Goal: Information Seeking & Learning: Learn about a topic

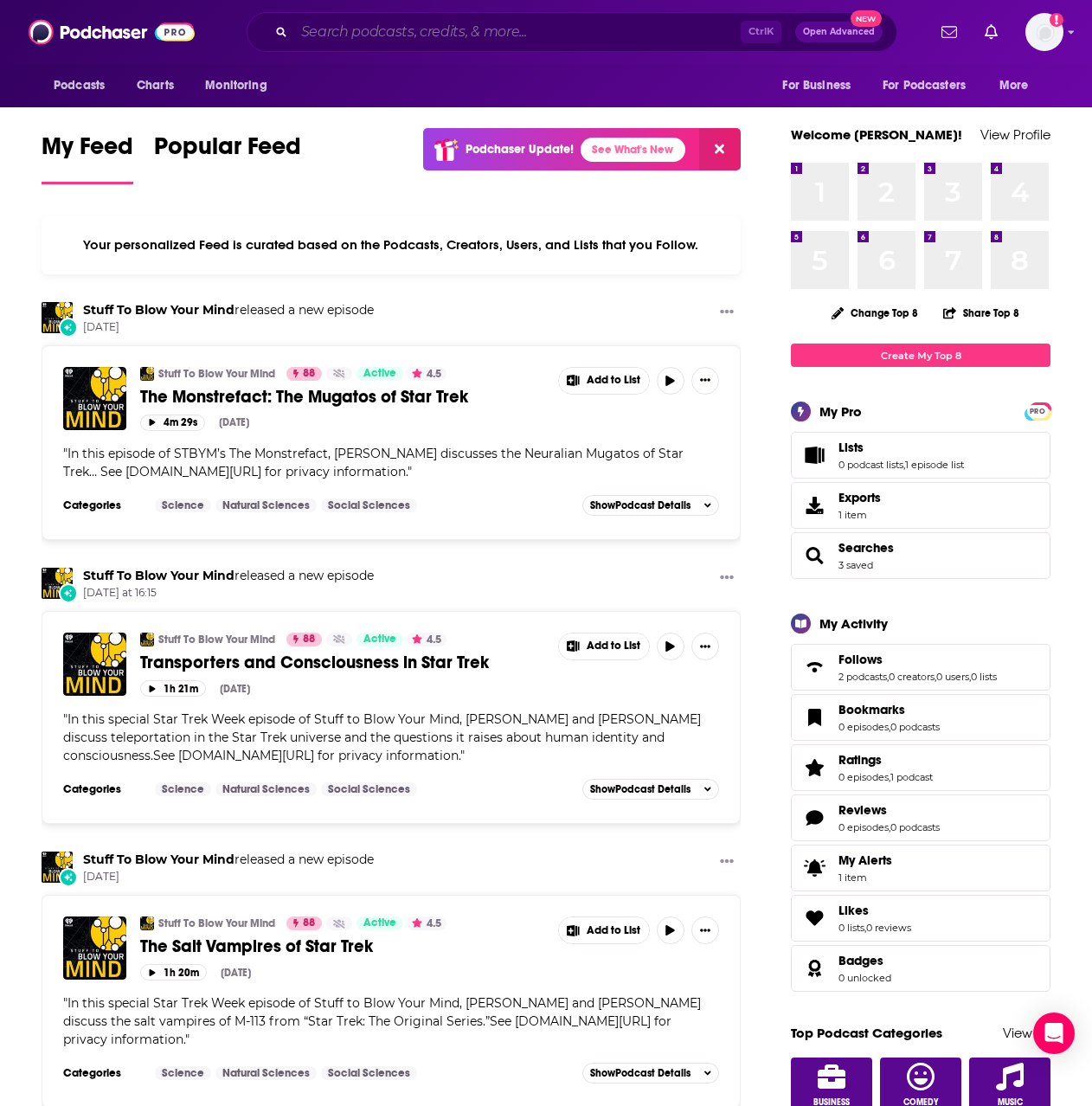
click at [375, 20] on input "Search podcasts, credits, & more..." at bounding box center [518, 32] width 447 height 27
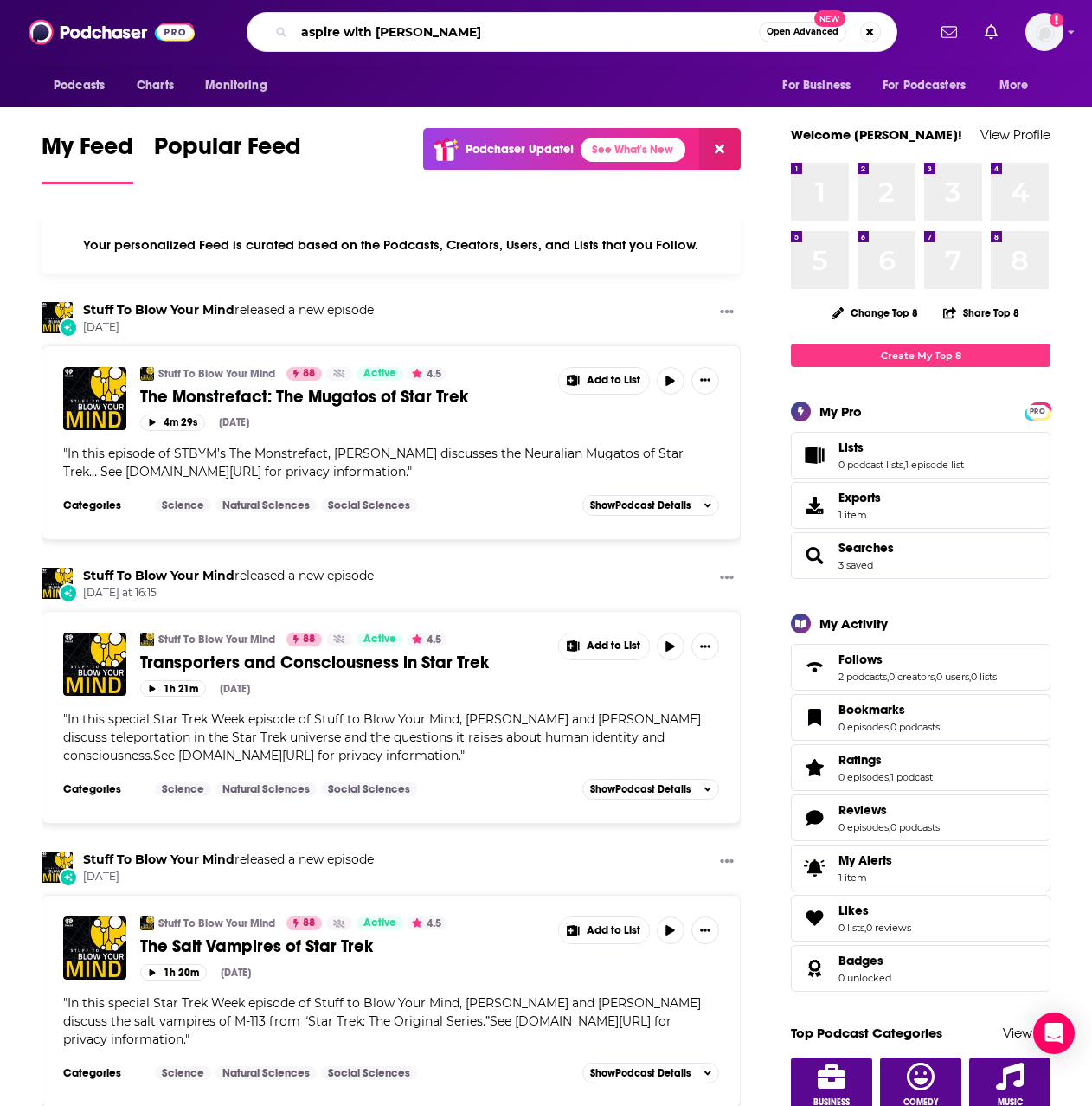
type input "aspire with [PERSON_NAME]"
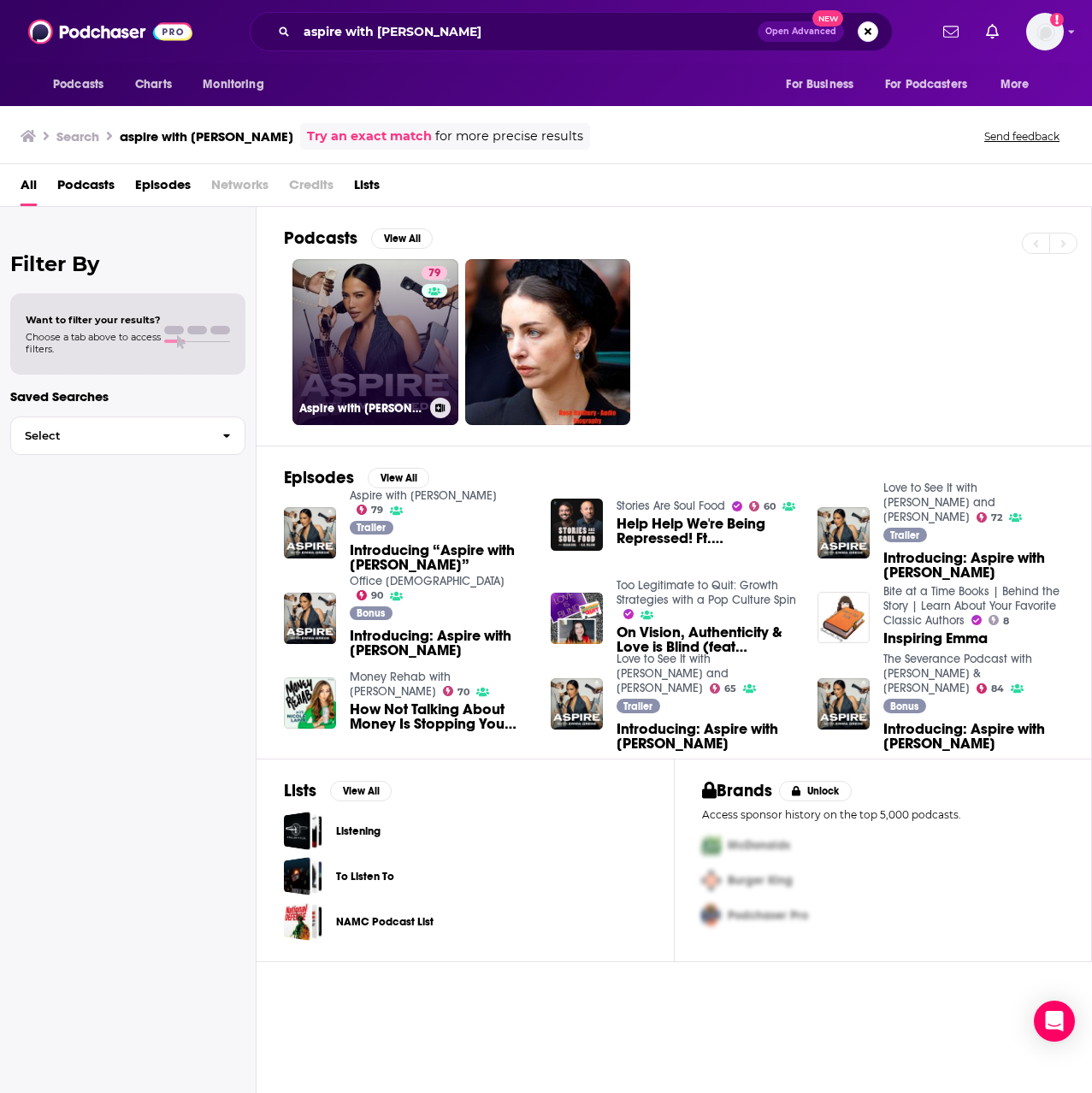
click at [410, 317] on link "79 Aspire with [PERSON_NAME]" at bounding box center [375, 342] width 166 height 166
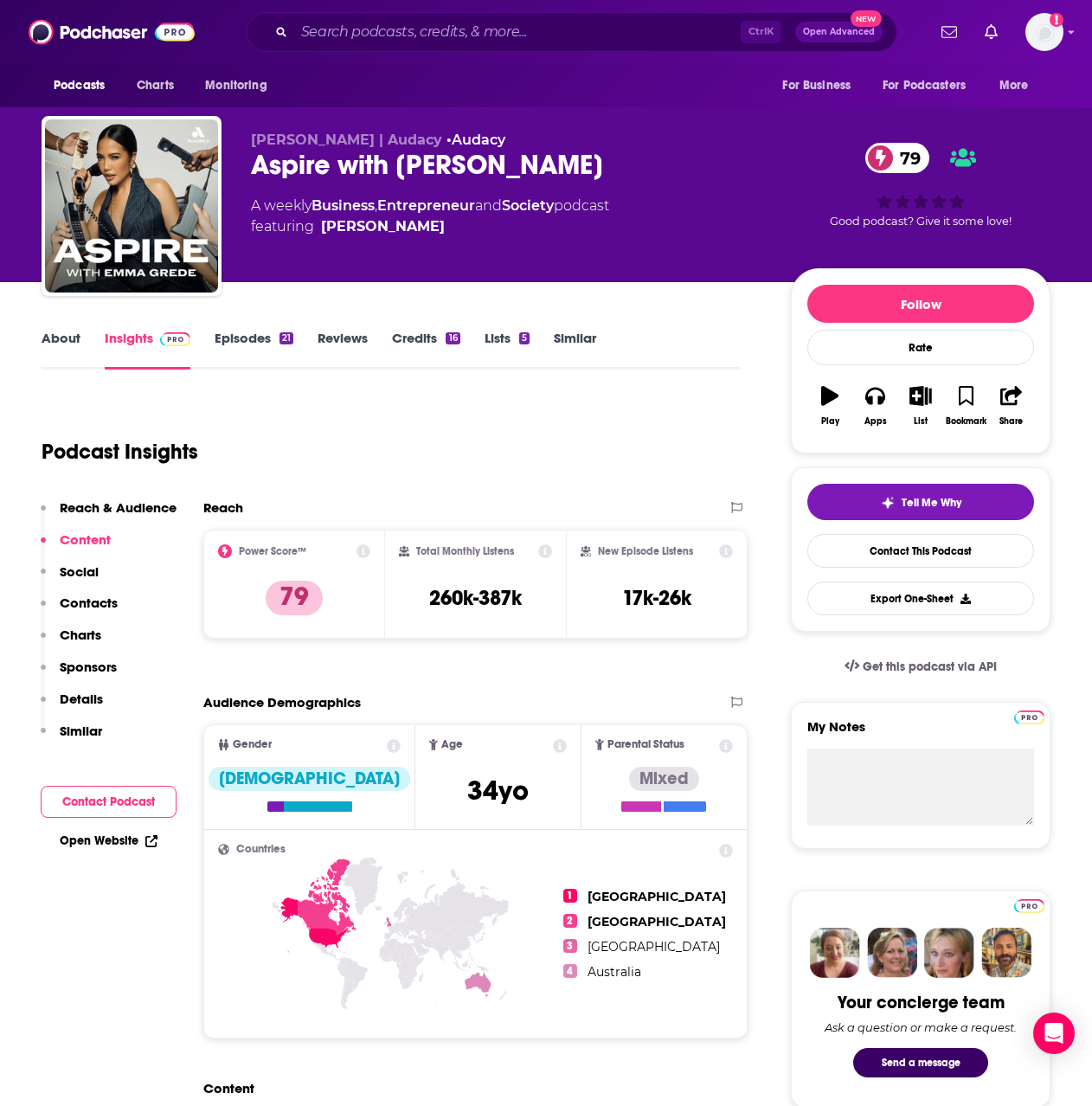
click at [58, 334] on link "About" at bounding box center [61, 349] width 39 height 40
